Goal: Obtain resource: Obtain resource

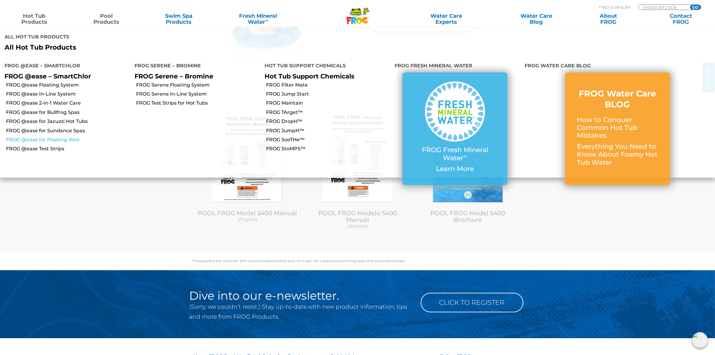
click at [58, 136] on link "FROG @ease for Floating Weir" at bounding box center [68, 139] width 124 height 7
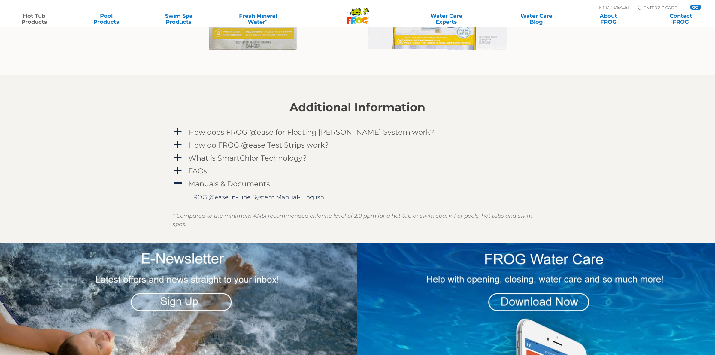
scroll to position [639, 0]
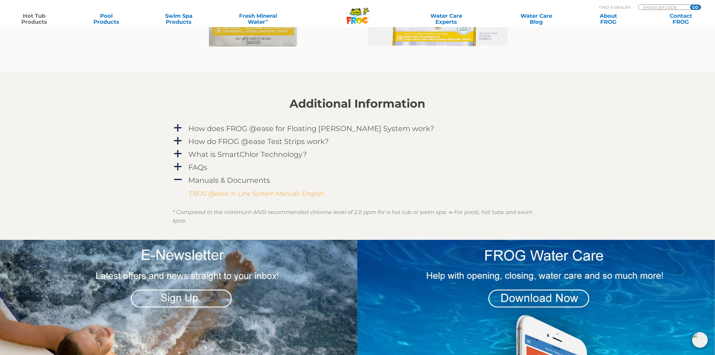
click at [268, 191] on link "FROG @ease In-Line System Manual- English" at bounding box center [257, 193] width 135 height 7
click at [365, 12] on icon at bounding box center [366, 11] width 5 height 6
